Goal: Information Seeking & Learning: Learn about a topic

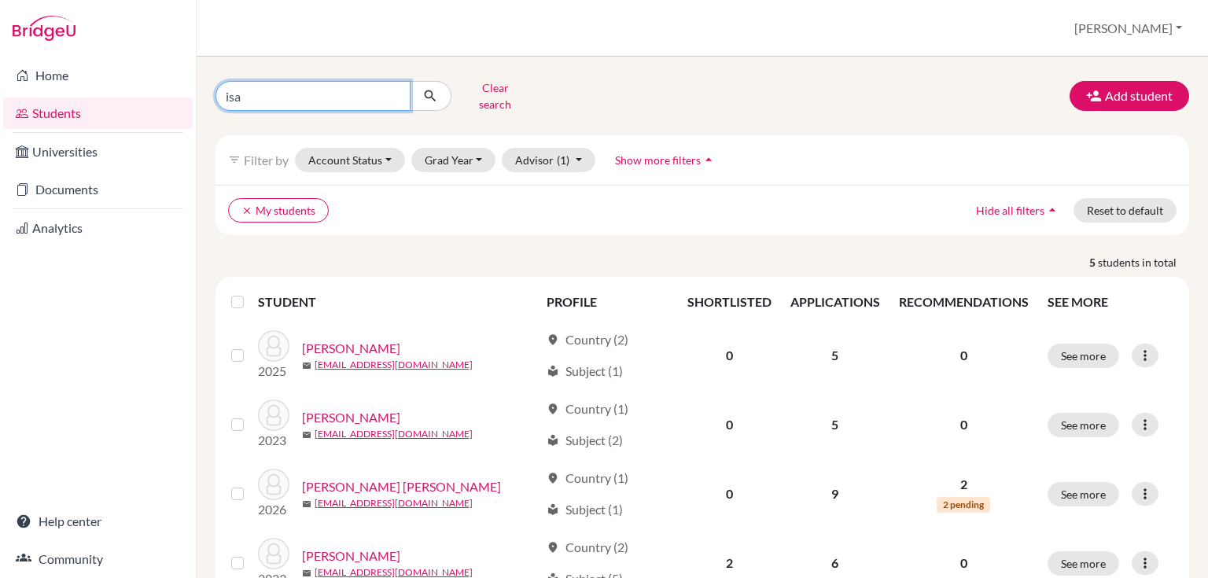
drag, startPoint x: 281, startPoint y: 90, endPoint x: 221, endPoint y: 97, distance: 60.1
click at [221, 97] on input "isa" at bounding box center [312, 96] width 195 height 30
type input "siya"
click button "submit" at bounding box center [431, 96] width 42 height 30
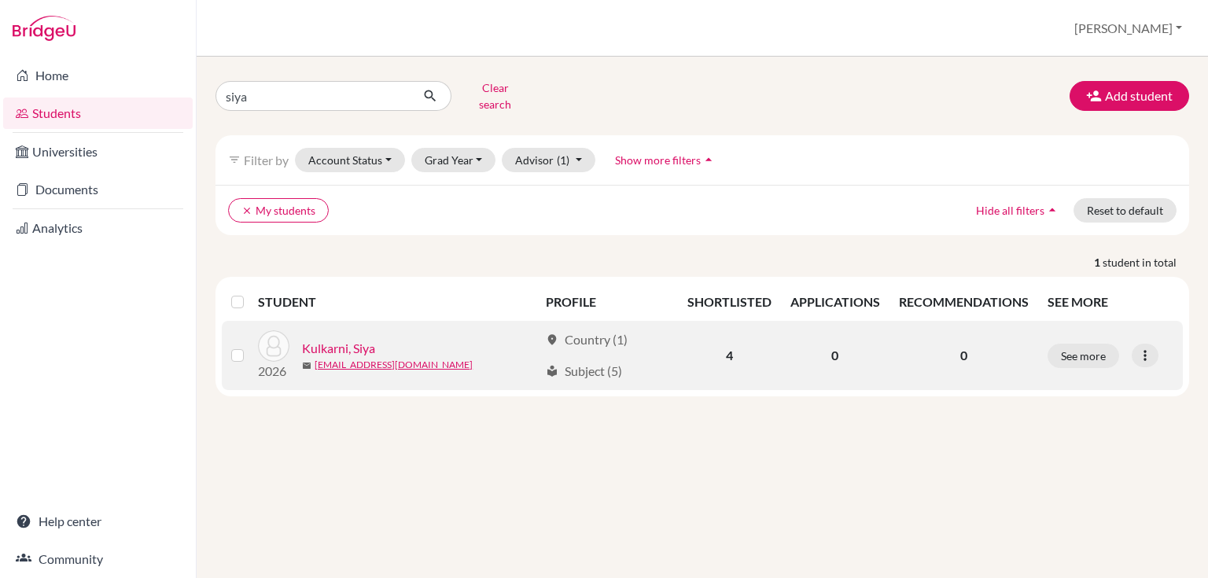
click at [340, 339] on link "Kulkarni, Siya" at bounding box center [338, 348] width 73 height 19
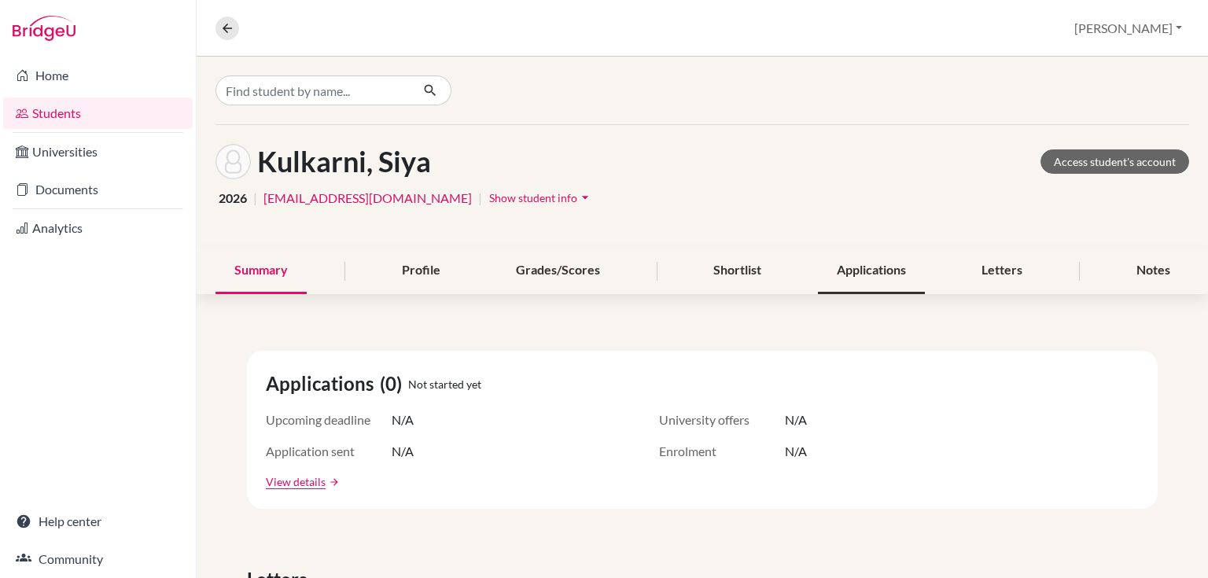
click at [853, 274] on div "Applications" at bounding box center [871, 271] width 107 height 46
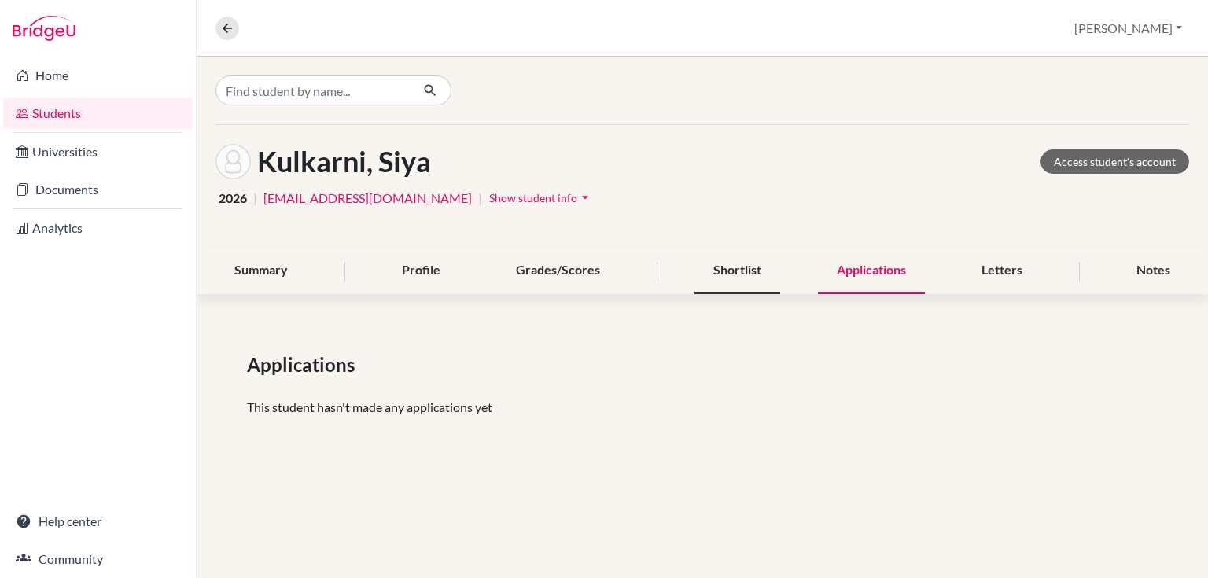
click at [730, 272] on div "Shortlist" at bounding box center [737, 271] width 86 height 46
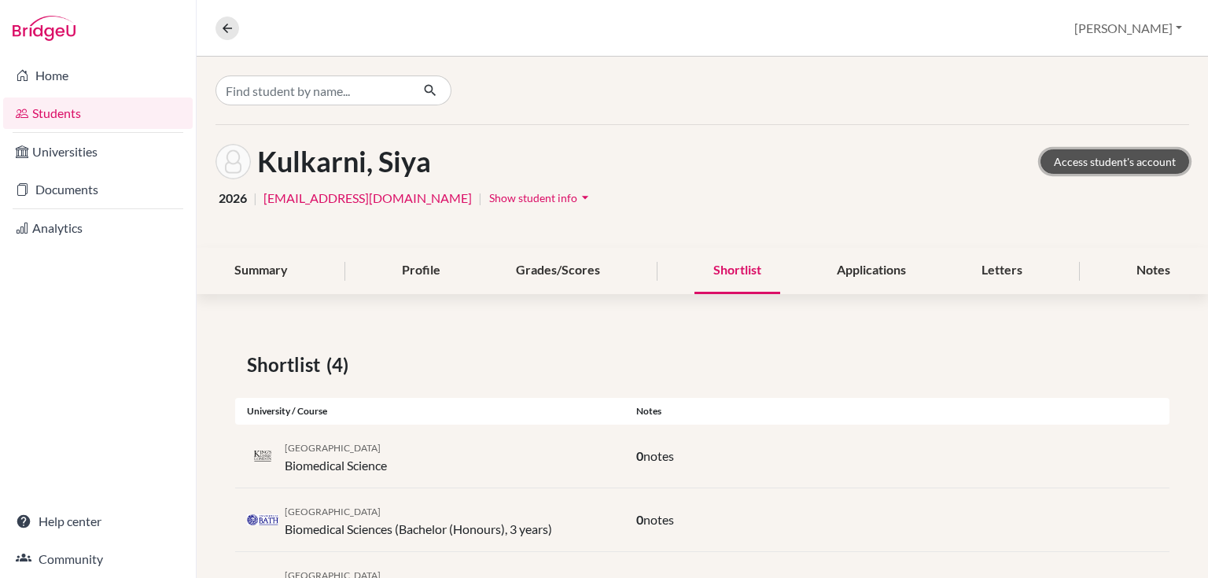
drag, startPoint x: 1063, startPoint y: 157, endPoint x: 1051, endPoint y: 153, distance: 13.4
click at [1063, 157] on link "Access student's account" at bounding box center [1114, 161] width 149 height 24
